Goal: Transaction & Acquisition: Purchase product/service

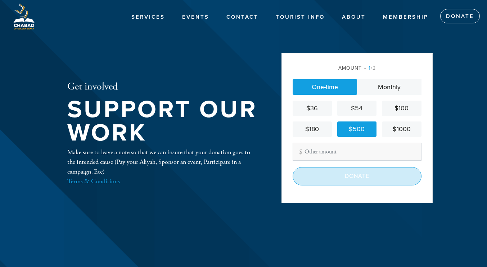
click at [352, 175] on input "Donate" at bounding box center [356, 176] width 129 height 18
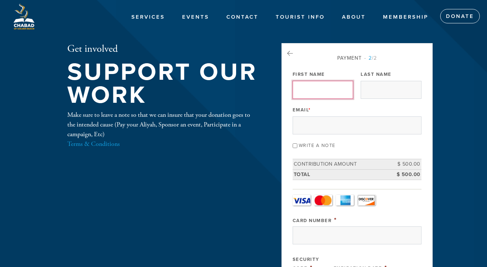
click at [312, 93] on input "First Name" at bounding box center [322, 90] width 60 height 18
type input "marck"
type input "serfaty"
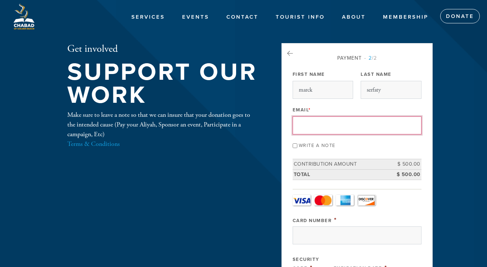
type input "marckserfaty@gmail.com"
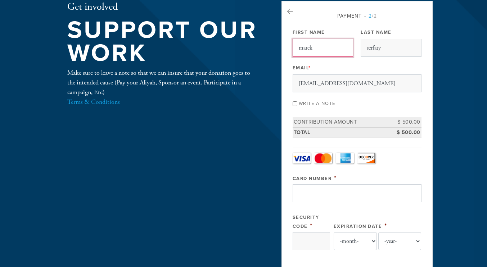
scroll to position [72, 0]
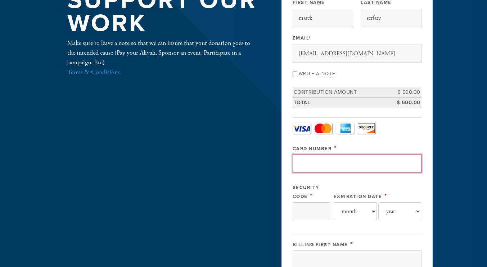
click at [339, 165] on input "Card Number" at bounding box center [356, 164] width 129 height 18
type input "5524335464049119"
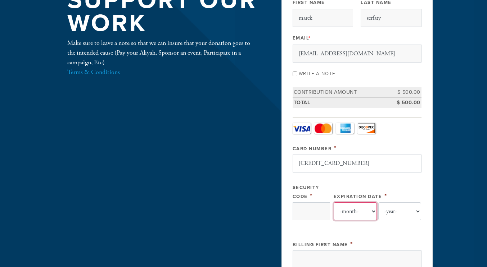
select select "11"
select select "2025"
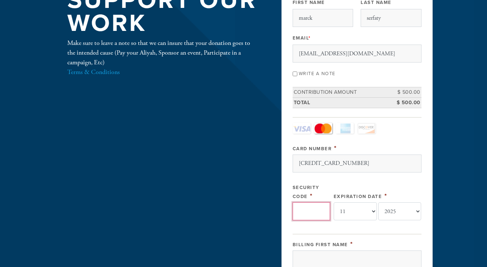
click at [310, 208] on input "Security Code" at bounding box center [310, 211] width 37 height 18
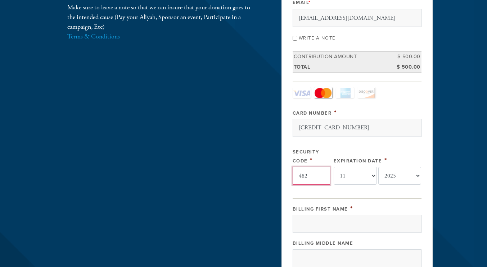
scroll to position [144, 0]
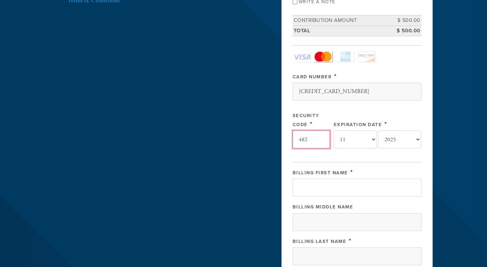
type input "482"
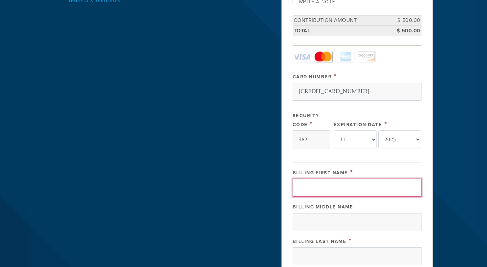
click at [340, 186] on input "Billing First Name" at bounding box center [356, 188] width 129 height 18
type input "marck"
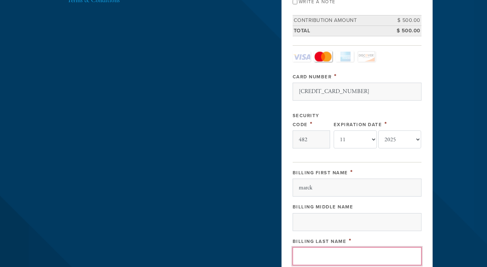
type input "serfaty"
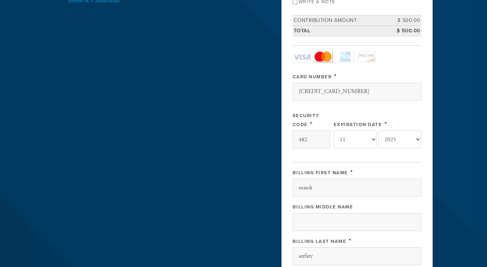
type input "494 north parkway"
type input "golden beach"
type input "33160"
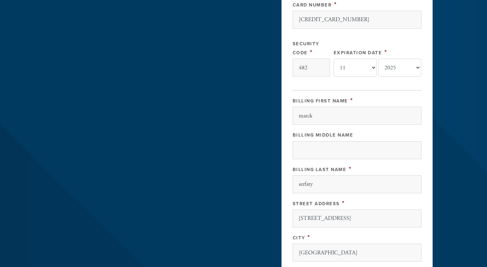
scroll to position [360, 0]
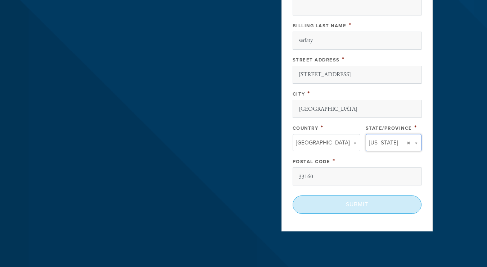
click at [362, 208] on input "Submit" at bounding box center [356, 205] width 129 height 18
